Goal: Information Seeking & Learning: Learn about a topic

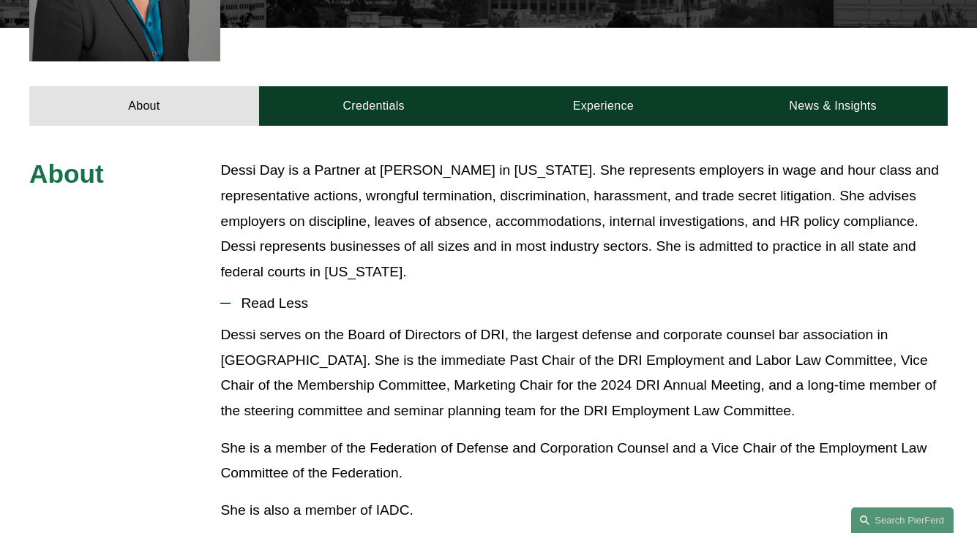
scroll to position [577, 0]
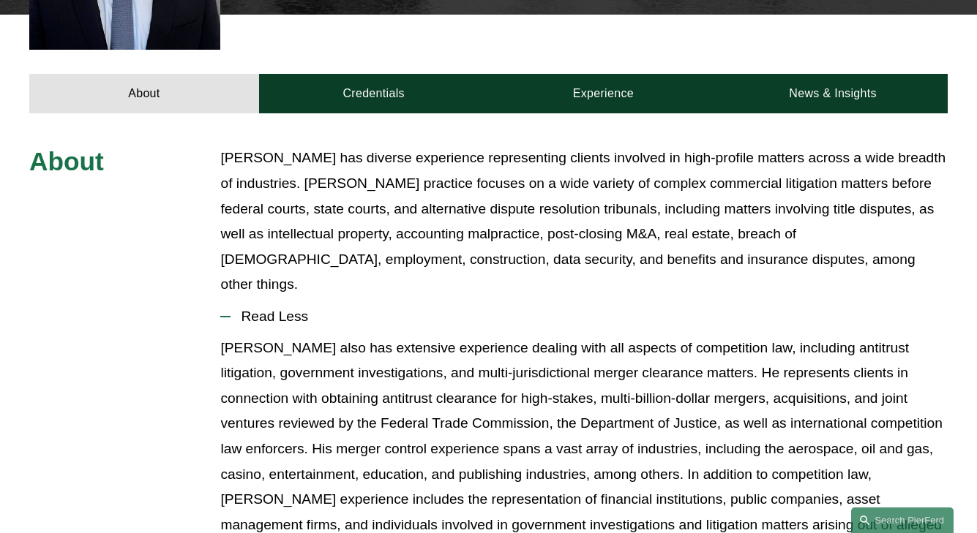
scroll to position [556, 0]
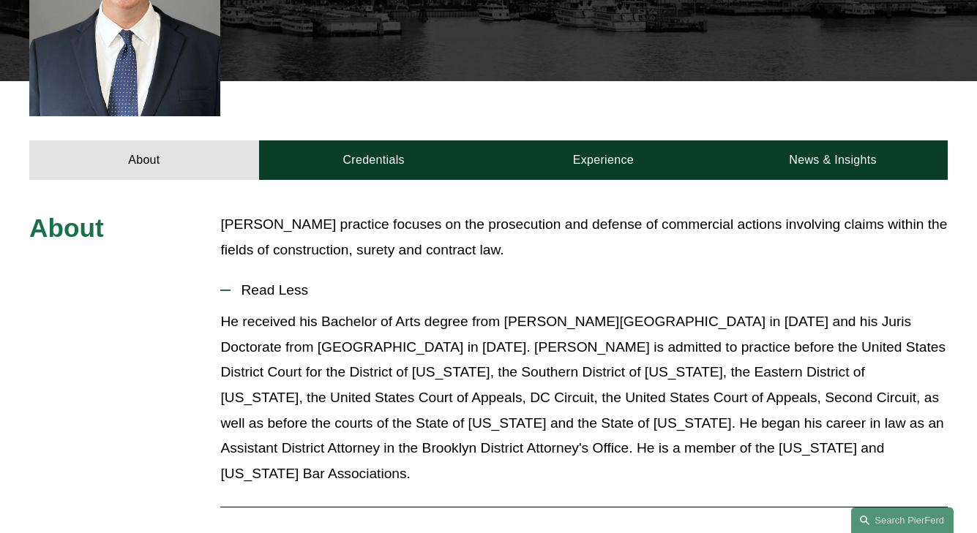
scroll to position [489, 0]
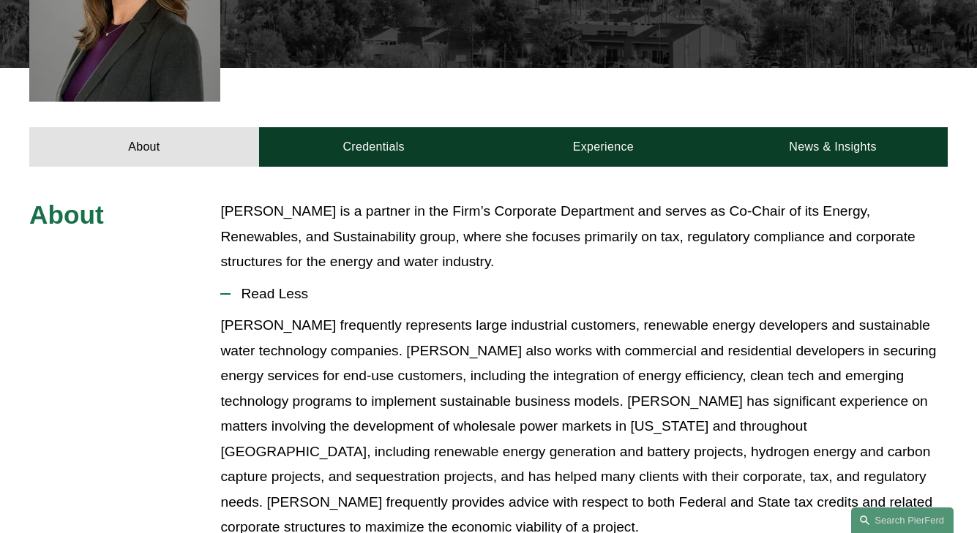
scroll to position [566, 0]
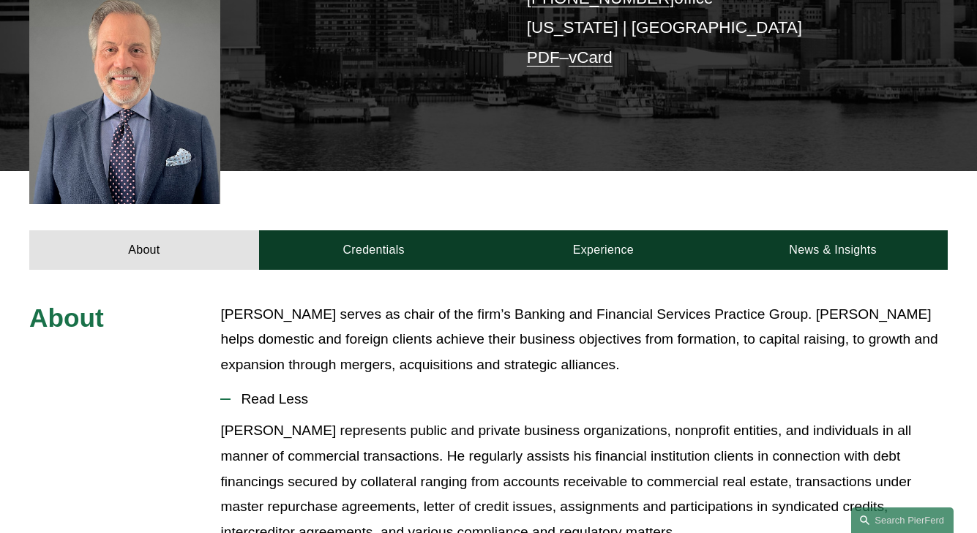
scroll to position [532, 0]
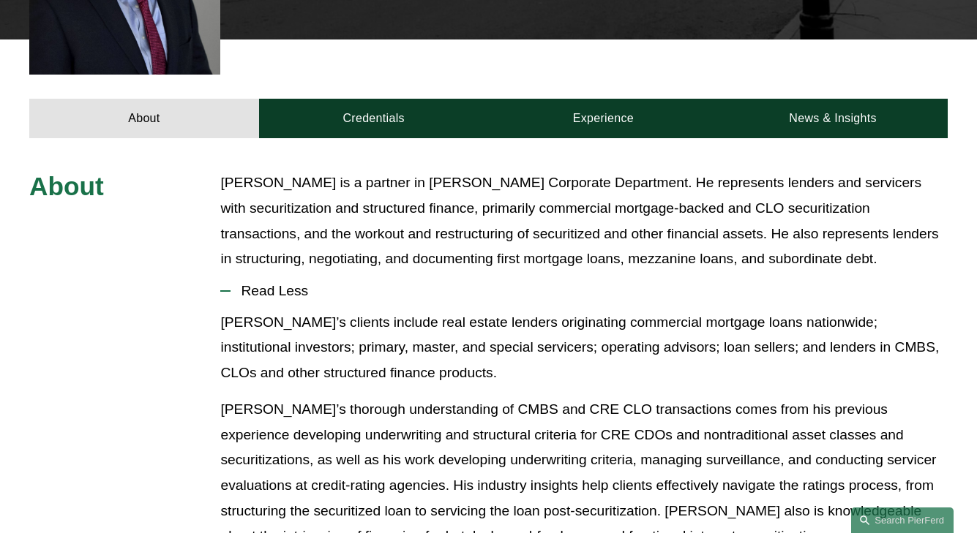
scroll to position [531, 0]
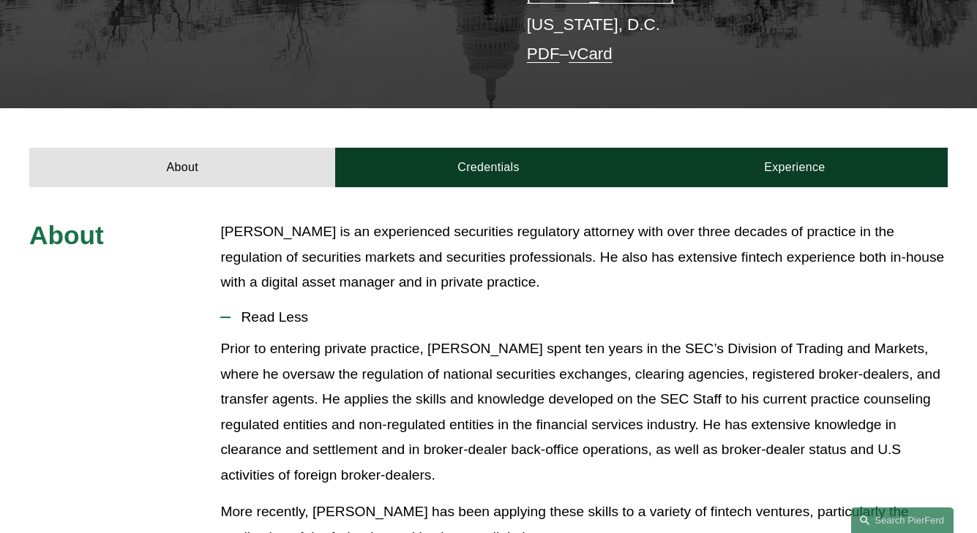
scroll to position [401, 0]
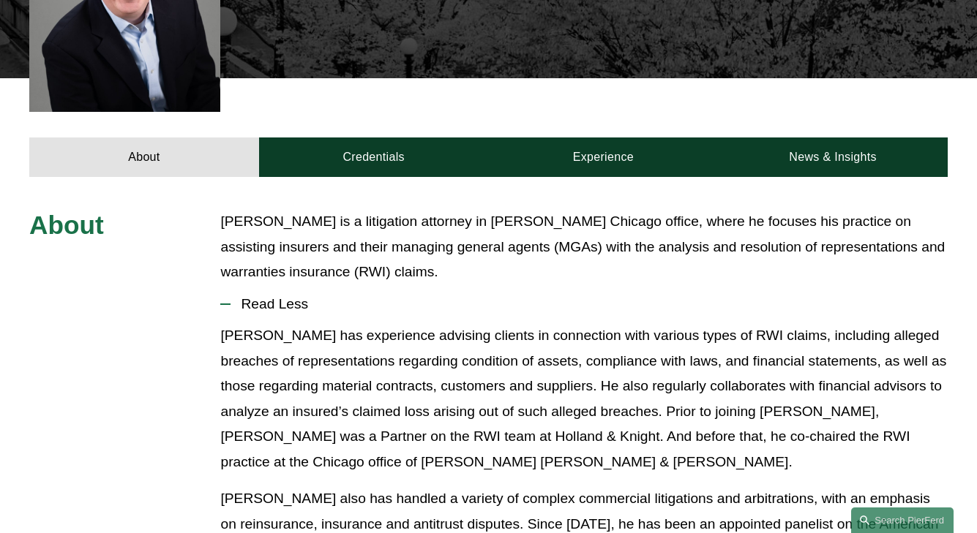
scroll to position [566, 0]
